Goal: Book appointment/travel/reservation

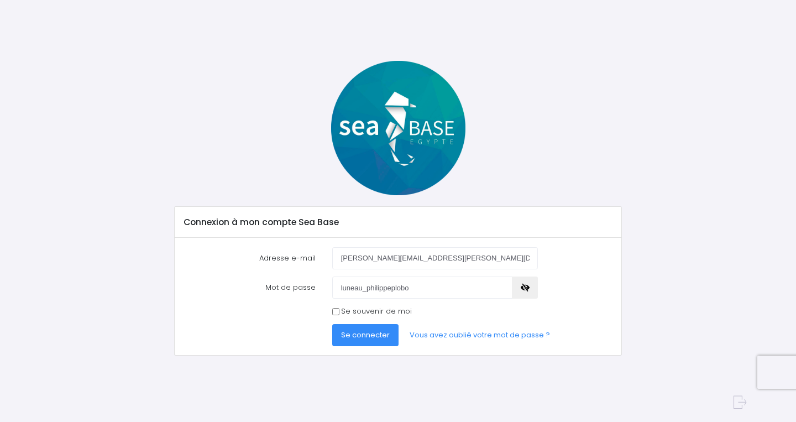
click at [355, 333] on span "Se connecter" at bounding box center [365, 334] width 49 height 11
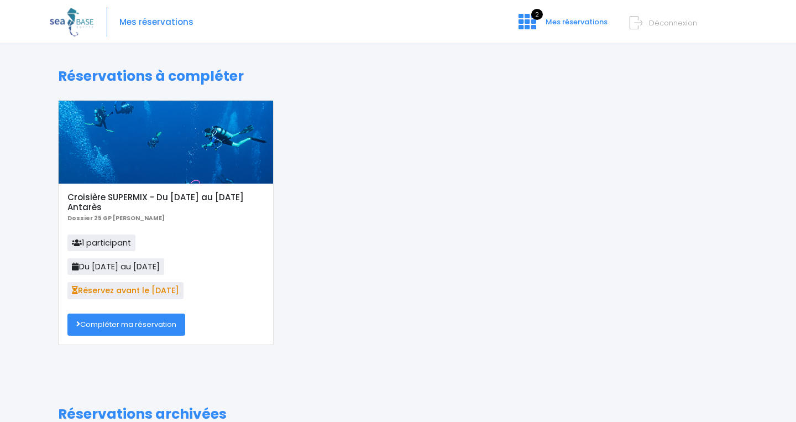
click at [168, 325] on link "Compléter ma réservation" at bounding box center [126, 324] width 118 height 22
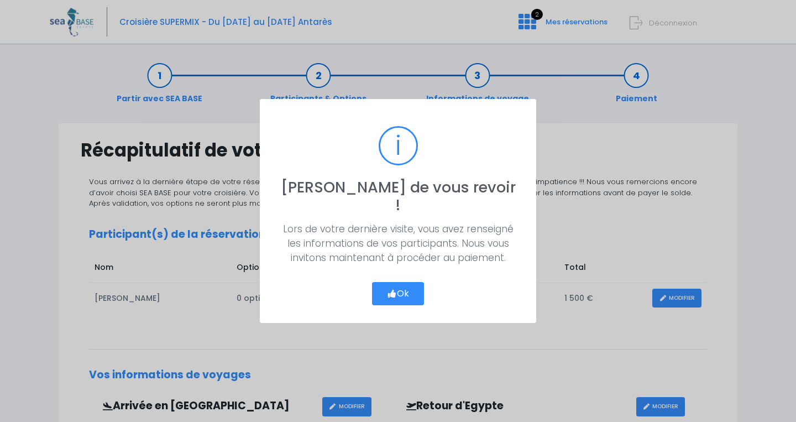
click at [409, 282] on button "Ok" at bounding box center [398, 293] width 52 height 23
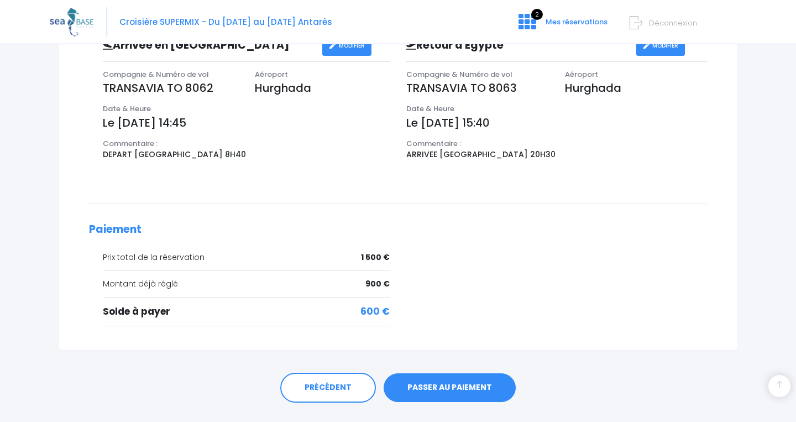
scroll to position [386, 0]
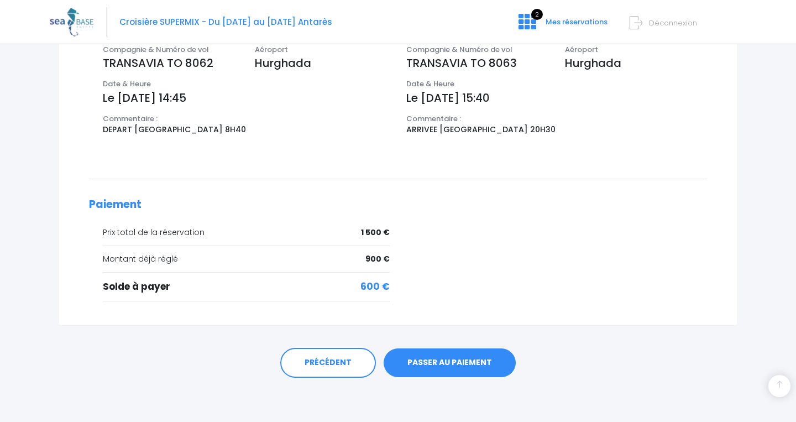
click at [425, 370] on link "PASSER AU PAIEMENT" at bounding box center [450, 362] width 132 height 29
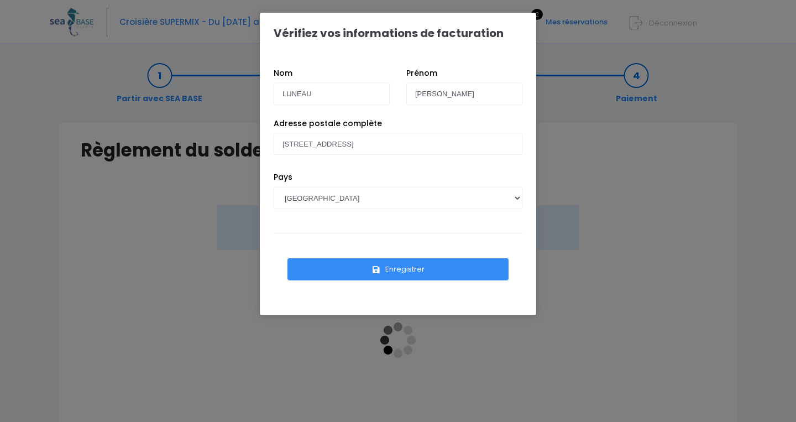
click at [394, 270] on button "Enregistrer" at bounding box center [397, 269] width 221 height 22
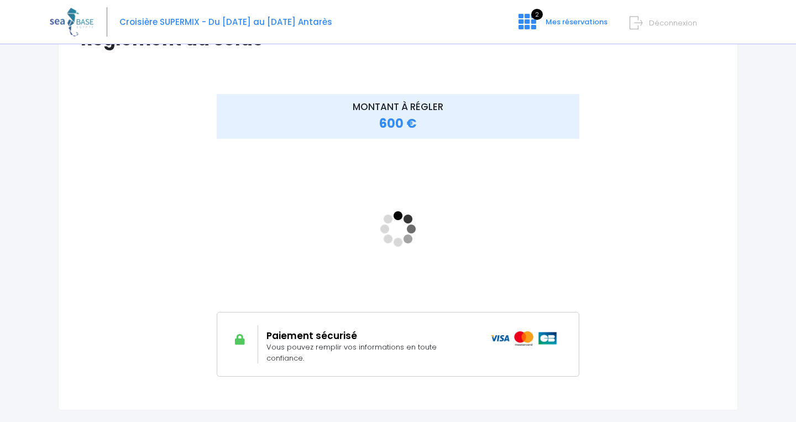
scroll to position [185, 0]
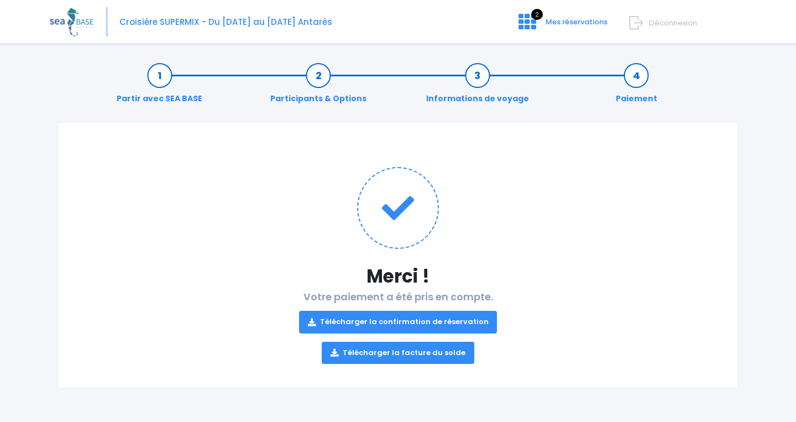
click at [400, 318] on link "Télécharger la confirmation de réservation" at bounding box center [398, 322] width 198 height 22
click at [394, 355] on link "Télécharger la facture du solde" at bounding box center [398, 353] width 153 height 22
